Goal: Task Accomplishment & Management: Manage account settings

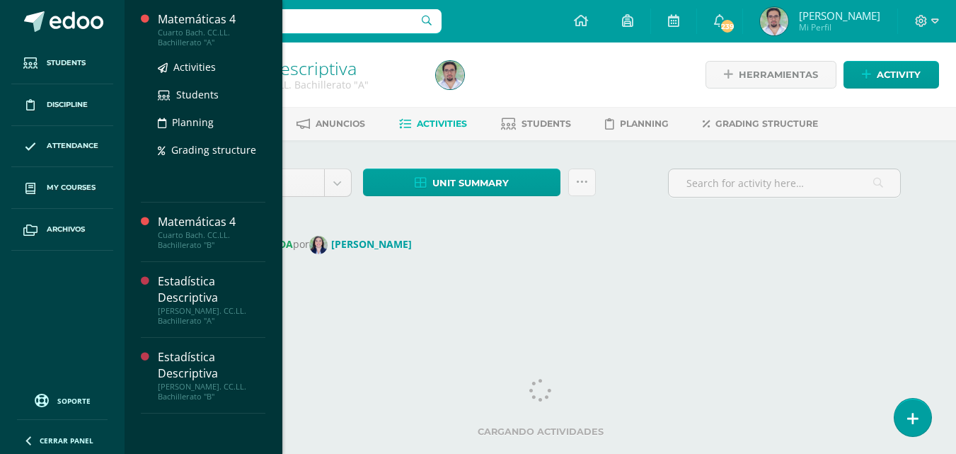
click at [254, 28] on div "Matemáticas 4" at bounding box center [212, 19] width 108 height 16
click at [243, 28] on div "Matemáticas 4" at bounding box center [212, 19] width 108 height 16
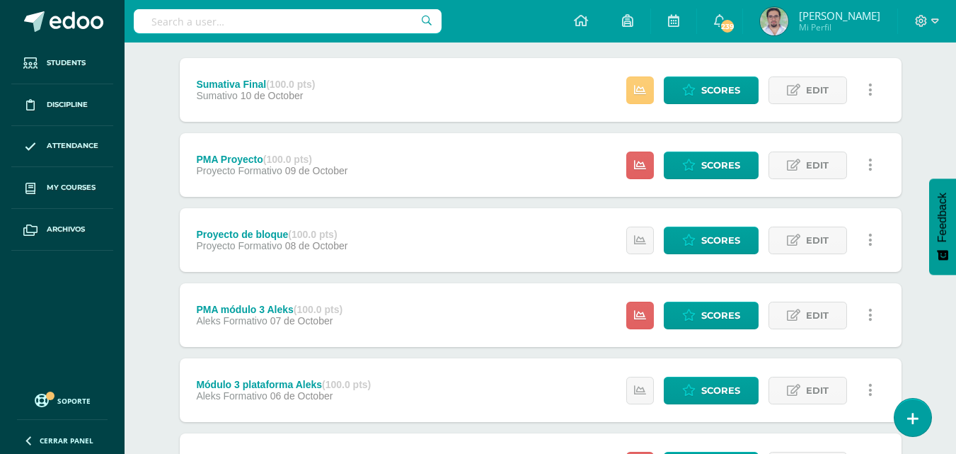
scroll to position [184, 0]
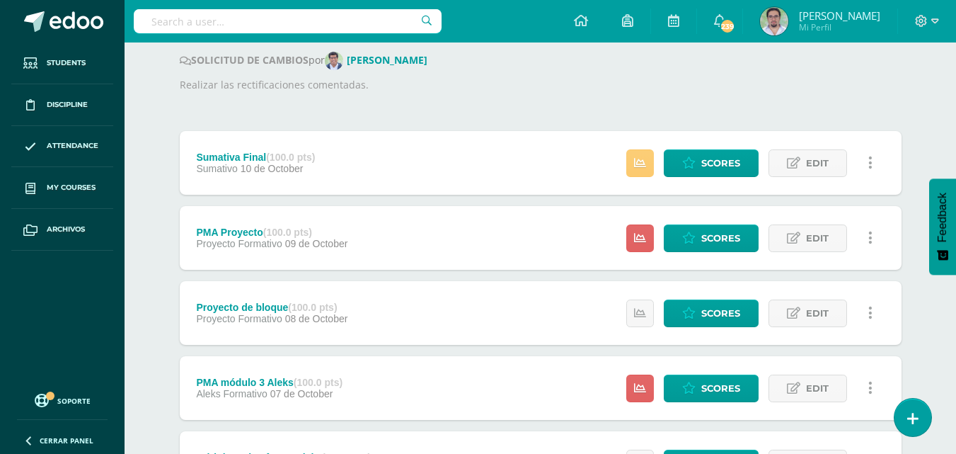
drag, startPoint x: 719, startPoint y: 190, endPoint x: 545, endPoint y: 116, distance: 189.1
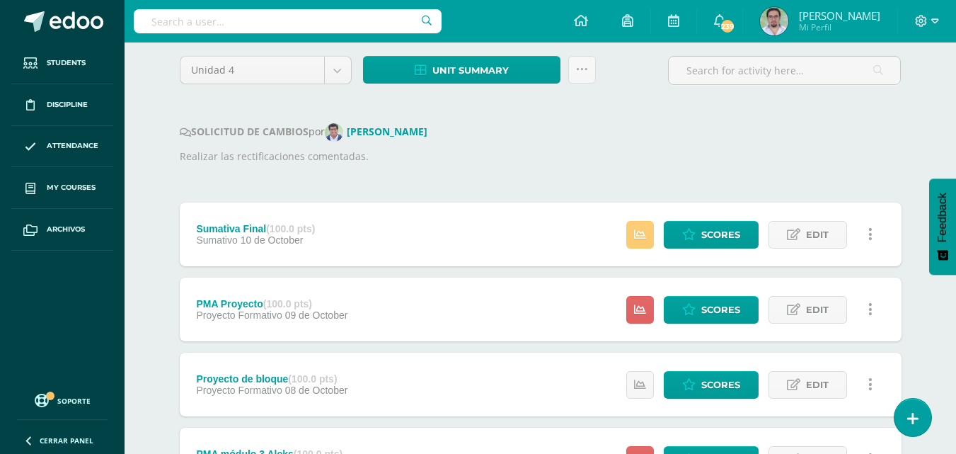
scroll to position [0, 0]
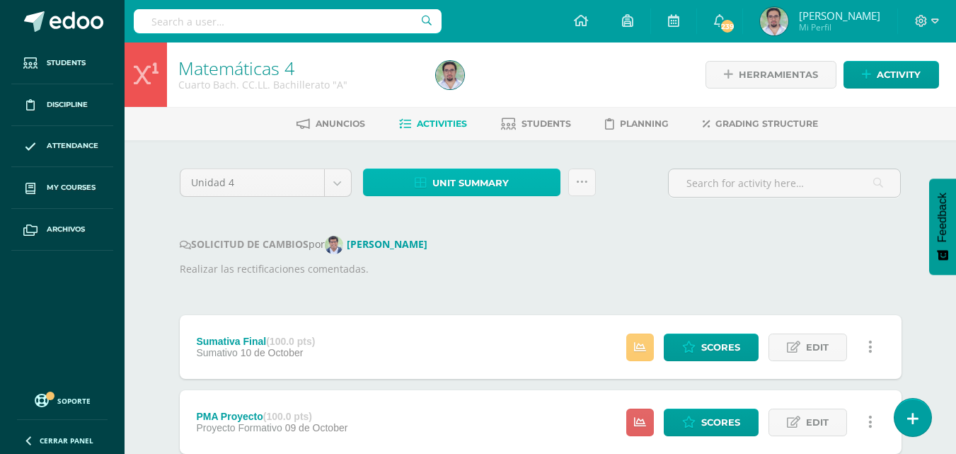
click at [501, 188] on span "Unit summary" at bounding box center [471, 183] width 76 height 26
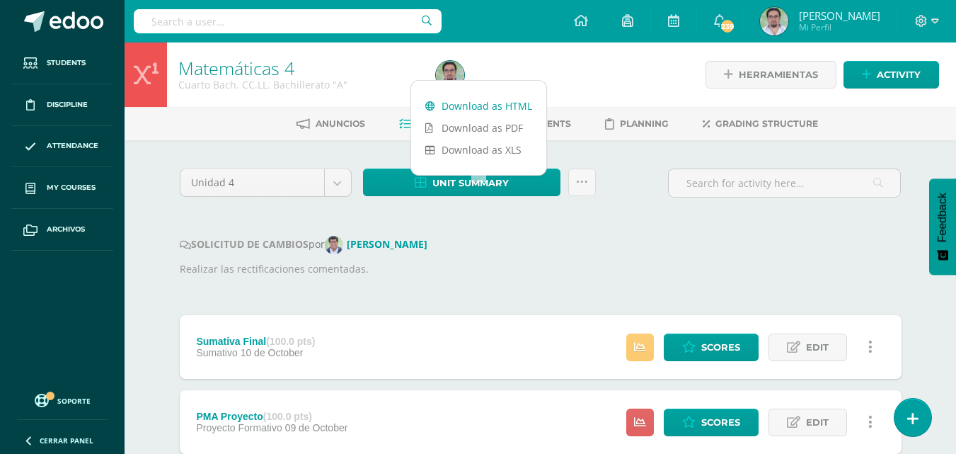
click at [487, 105] on link "Download as HTML" at bounding box center [478, 106] width 135 height 22
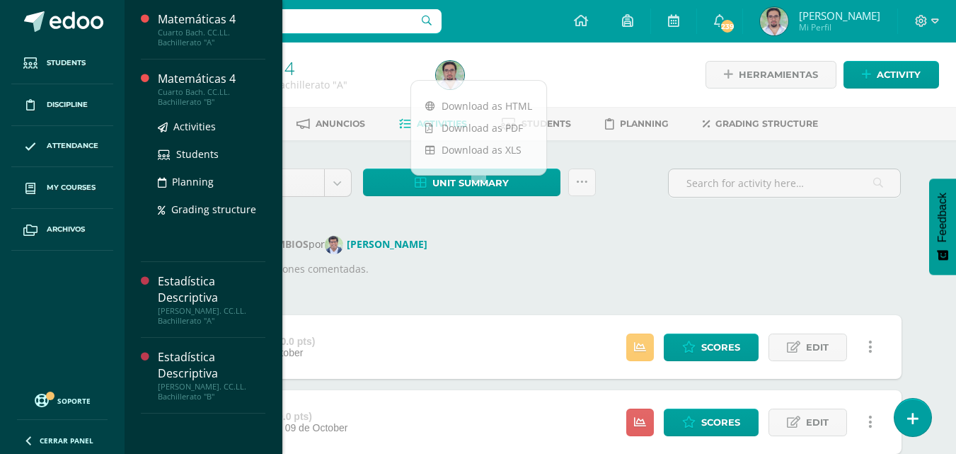
click at [265, 84] on div "Matemáticas 4" at bounding box center [212, 79] width 108 height 16
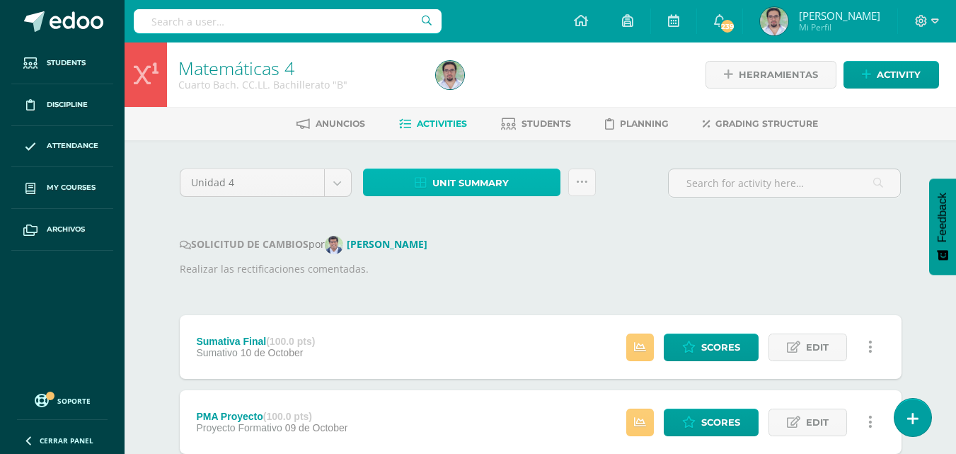
click at [509, 196] on span "Unit summary" at bounding box center [471, 183] width 76 height 26
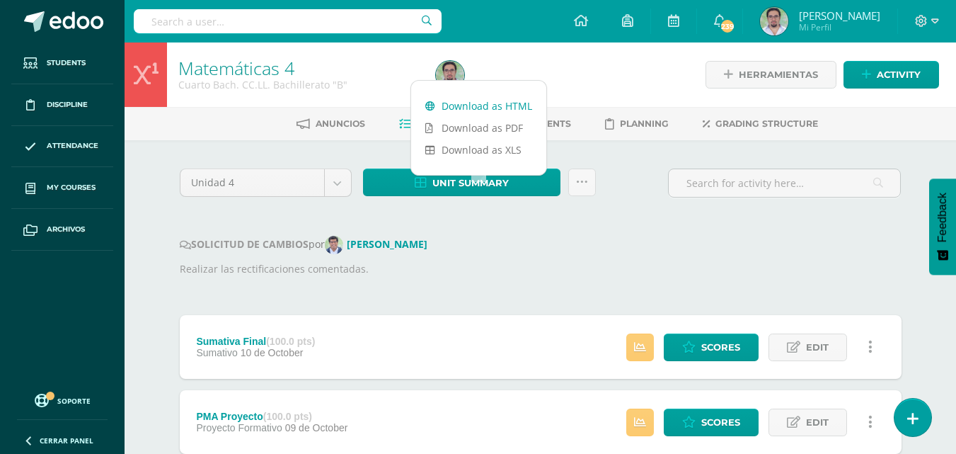
click at [467, 99] on link "Download as HTML" at bounding box center [478, 106] width 135 height 22
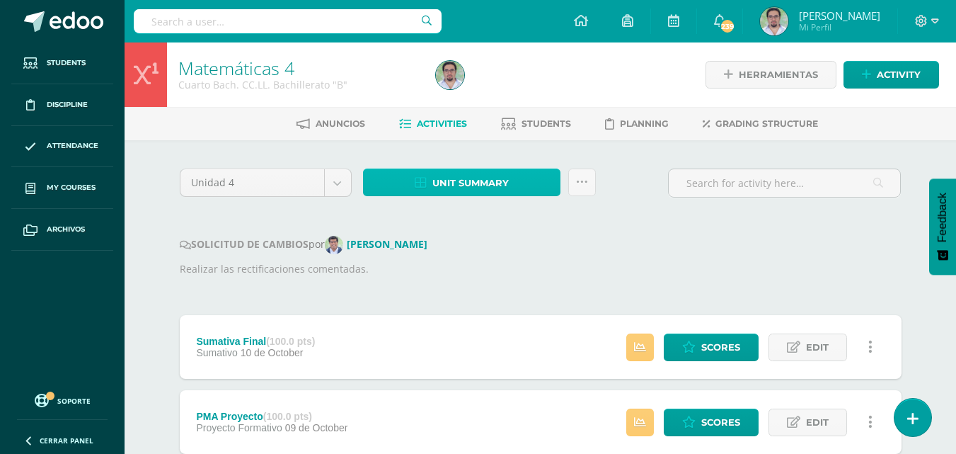
click at [501, 191] on span "Unit summary" at bounding box center [471, 183] width 76 height 26
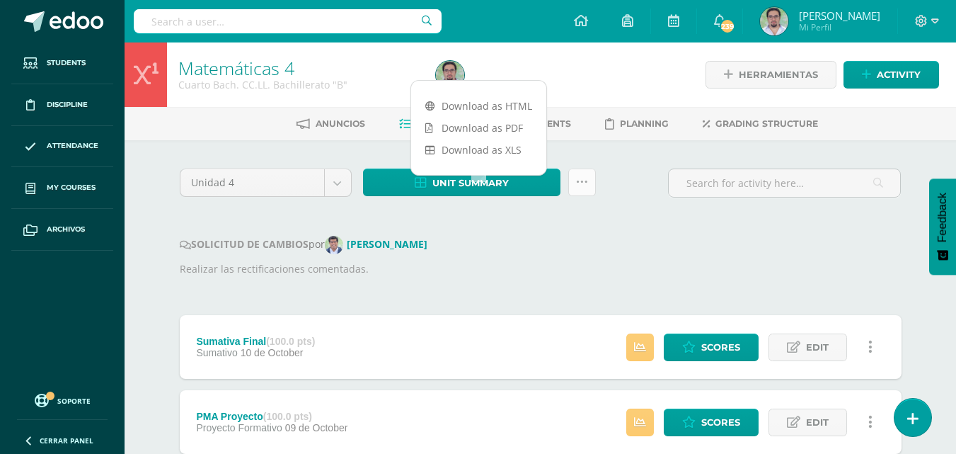
click at [588, 188] on icon at bounding box center [582, 182] width 12 height 12
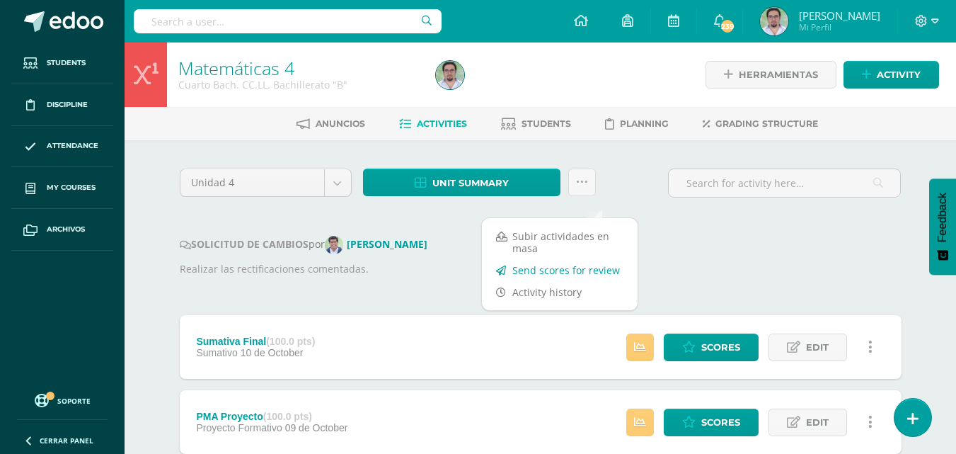
click at [566, 271] on link "Send scores for review" at bounding box center [560, 270] width 156 height 22
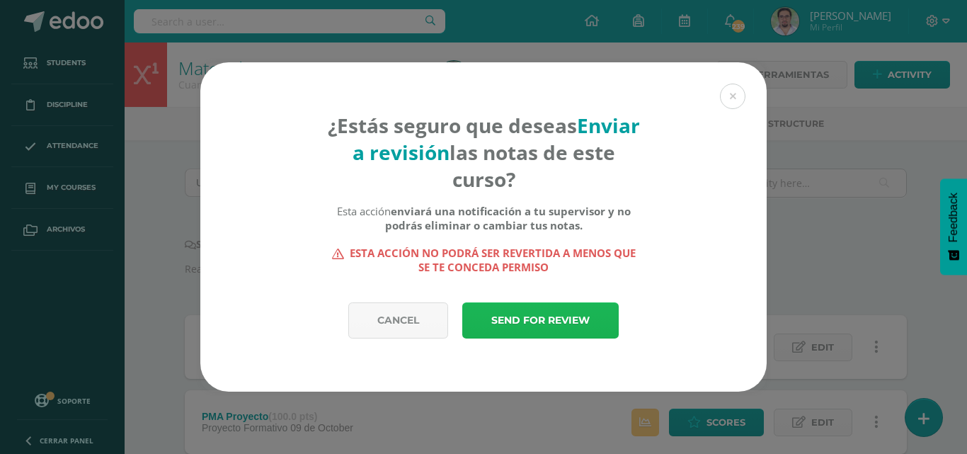
click at [515, 313] on link "Send for review" at bounding box center [540, 320] width 156 height 36
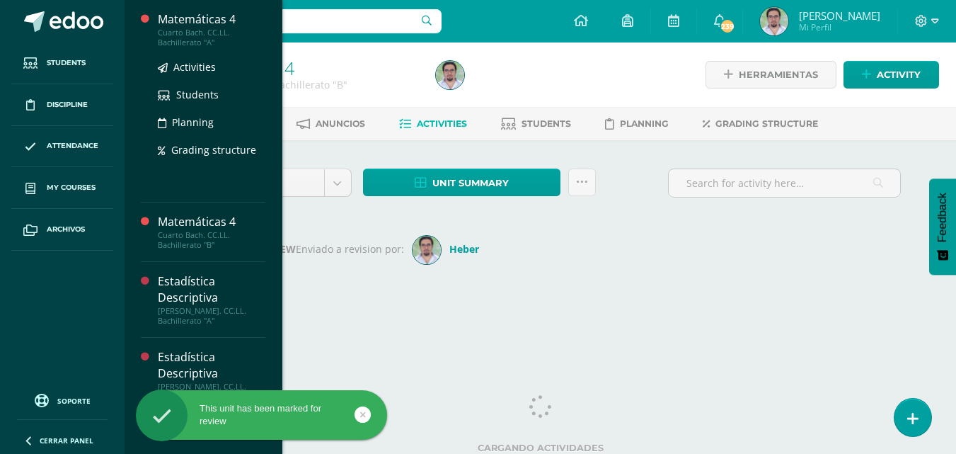
click at [254, 24] on div "Matemáticas 4" at bounding box center [212, 19] width 108 height 16
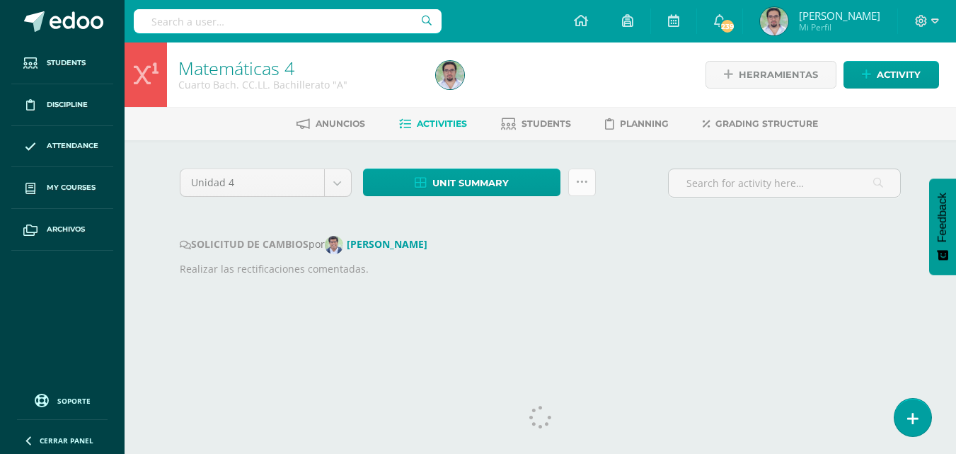
click at [588, 188] on icon at bounding box center [582, 182] width 12 height 12
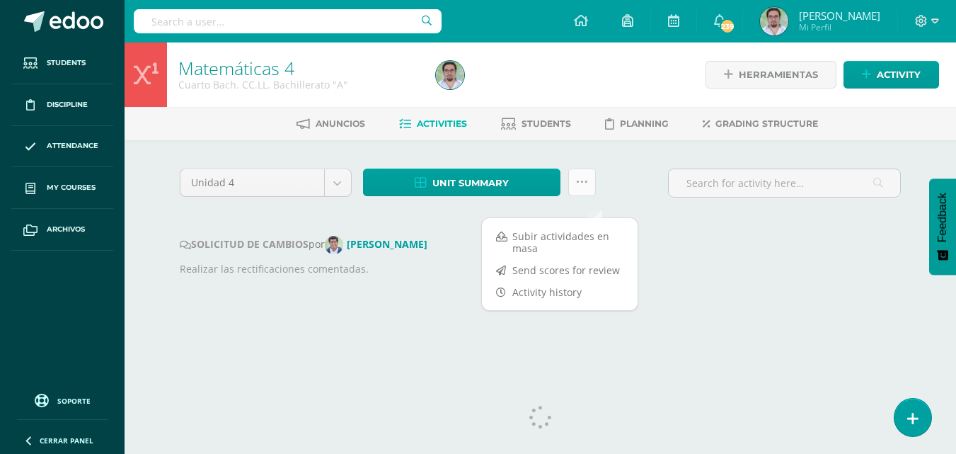
click at [588, 188] on icon at bounding box center [582, 182] width 12 height 12
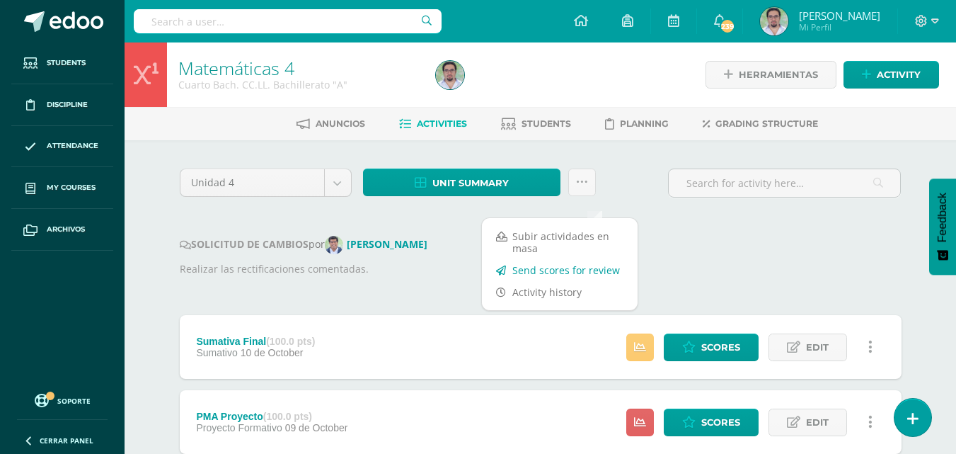
click at [549, 272] on link "Send scores for review" at bounding box center [560, 270] width 156 height 22
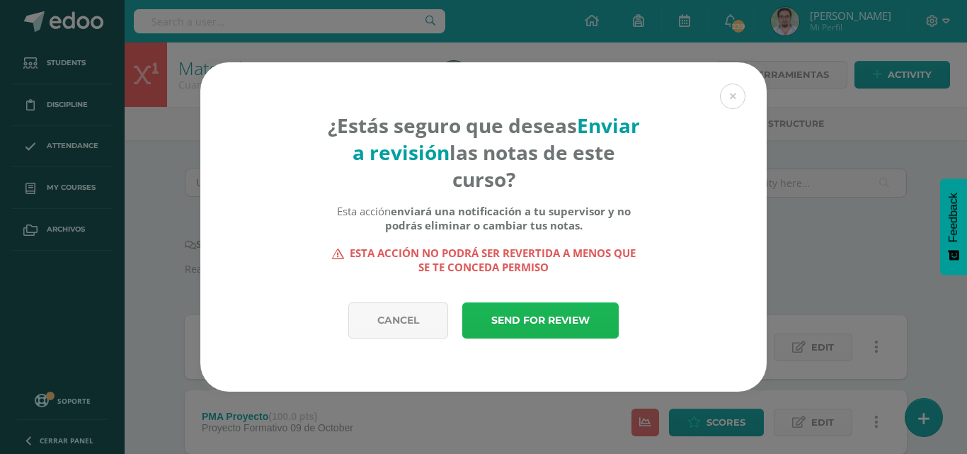
click at [548, 316] on link "Send for review" at bounding box center [540, 320] width 156 height 36
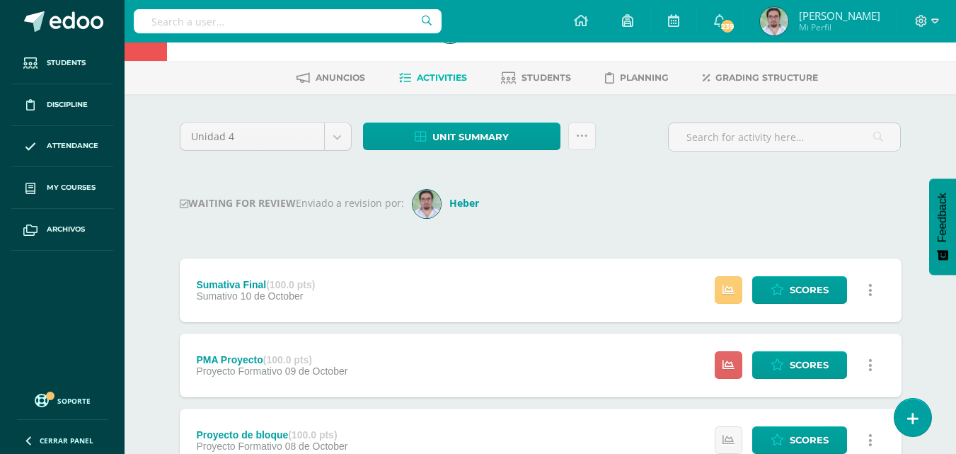
scroll to position [71, 0]
